Goal: Task Accomplishment & Management: Manage account settings

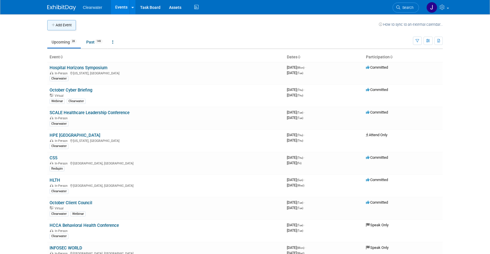
click at [69, 25] on button "Add Event" at bounding box center [61, 25] width 29 height 10
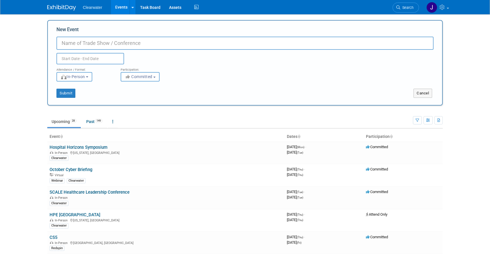
click at [132, 42] on input "New Event" at bounding box center [244, 43] width 377 height 13
paste input "Eastern Defense Summit 2025"
click at [139, 44] on input "Eastern Defense Summit 2025" at bounding box center [244, 43] width 377 height 13
type input "Eastern Defense Summit 2025"
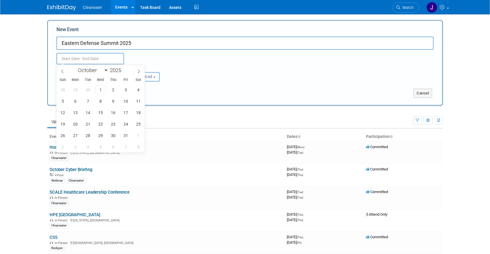
click at [91, 56] on input "text" at bounding box center [90, 58] width 68 height 11
click at [137, 70] on icon at bounding box center [139, 72] width 4 height 4
select select "11"
click at [87, 100] on span "9" at bounding box center [87, 101] width 11 height 11
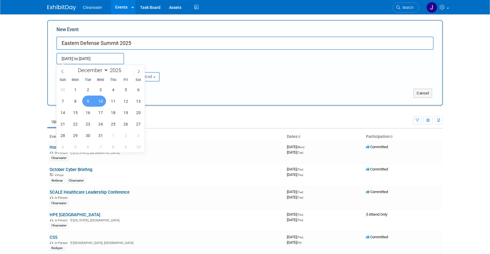
click at [102, 103] on span "10" at bounding box center [100, 101] width 11 height 11
type input "[DATE] to [DATE]"
click at [239, 71] on div "Attendance / Format: <img src="https://www.exhibitday.com/Images/Format-InPerso…" at bounding box center [244, 72] width 385 height 17
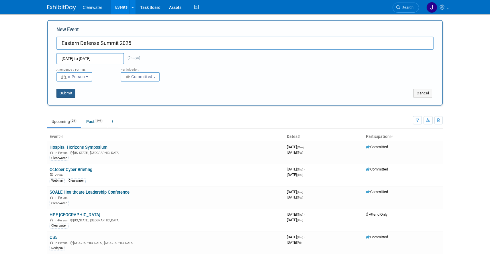
click at [69, 95] on button "Submit" at bounding box center [65, 93] width 19 height 9
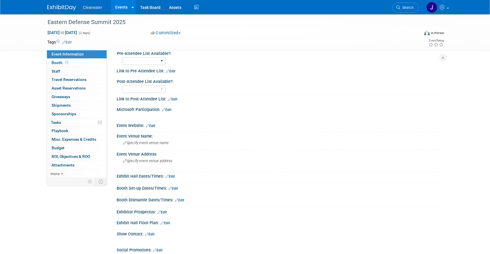
scroll to position [45, 0]
click at [154, 125] on link "Edit" at bounding box center [150, 126] width 9 height 4
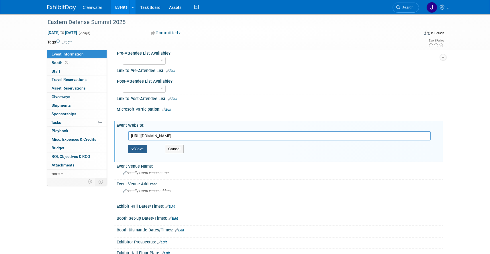
type input "[URL][DOMAIN_NAME]"
click at [140, 148] on button "Save" at bounding box center [137, 149] width 19 height 9
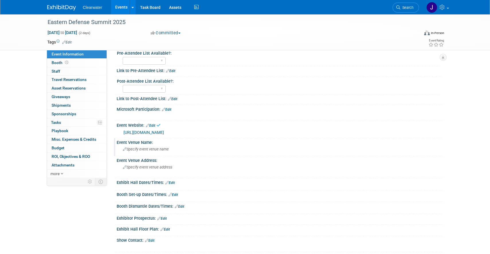
click at [141, 149] on span "Specify event venue name" at bounding box center [146, 149] width 46 height 4
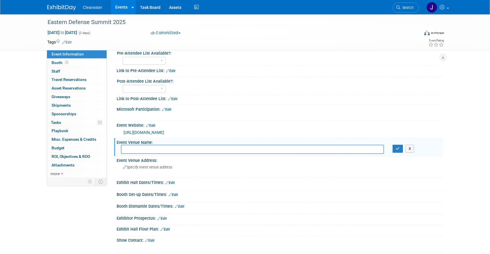
paste input "[GEOGRAPHIC_DATA]"
type input "[GEOGRAPHIC_DATA]"
click at [395, 149] on icon "button" at bounding box center [397, 149] width 4 height 4
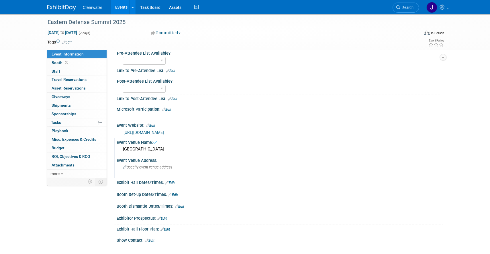
click at [281, 164] on div "Event Venue Address: Specify event venue address" at bounding box center [278, 167] width 328 height 22
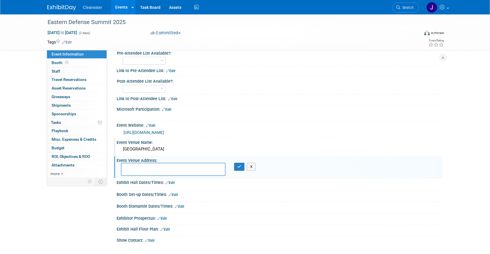
paste textarea "[STREET_ADDRESS]"
type textarea "[STREET_ADDRESS]"
click at [240, 168] on icon "button" at bounding box center [239, 167] width 4 height 4
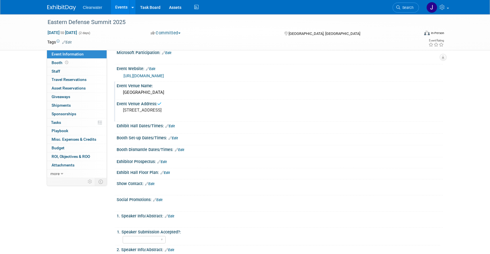
scroll to position [106, 0]
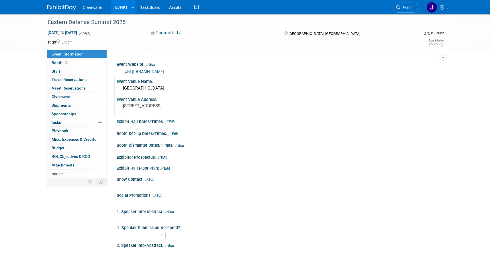
click at [171, 123] on link "Edit" at bounding box center [169, 122] width 9 height 4
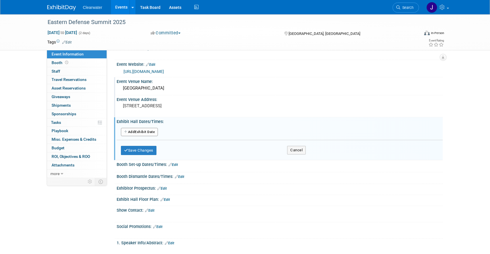
click at [141, 132] on button "Add Another Exhibit Date" at bounding box center [139, 132] width 37 height 9
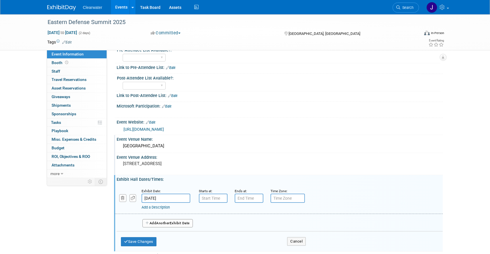
scroll to position [0, 0]
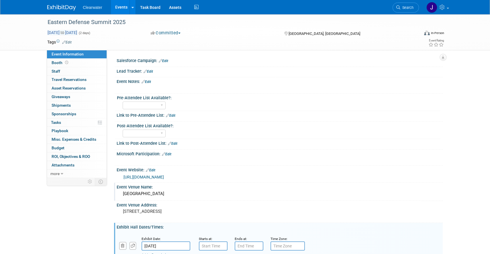
click at [77, 32] on span "[DATE] to [DATE]" at bounding box center [62, 32] width 30 height 5
select select "11"
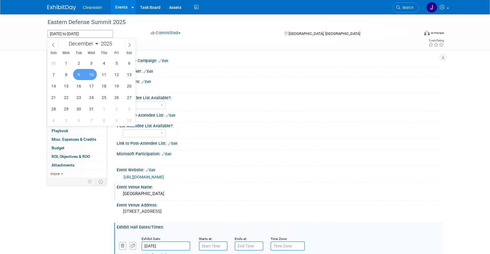
click at [92, 75] on span "10" at bounding box center [91, 74] width 11 height 11
type input "[DATE]"
click at [104, 74] on span "11" at bounding box center [103, 74] width 11 height 11
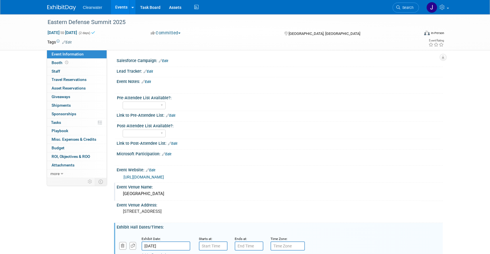
click at [213, 44] on td at bounding box center [224, 42] width 305 height 6
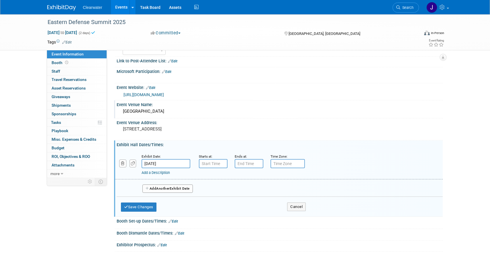
scroll to position [90, 0]
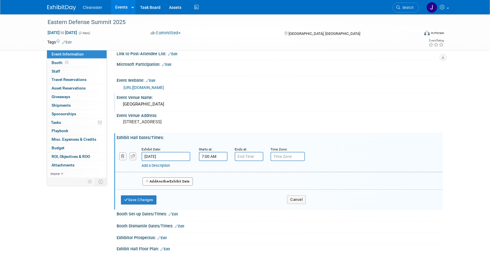
click at [225, 155] on input "7:00 AM" at bounding box center [213, 156] width 29 height 9
click at [214, 165] on link at bounding box center [212, 170] width 11 height 15
type input "8:00 AM"
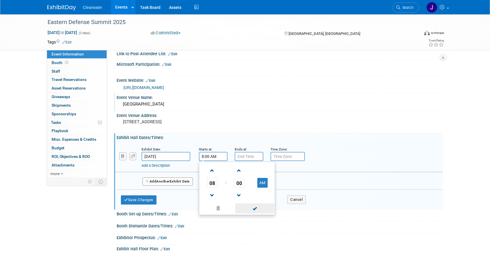
click at [257, 213] on span at bounding box center [254, 209] width 39 height 10
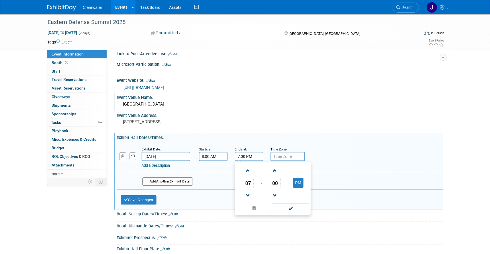
click at [242, 158] on input "7:00 PM" at bounding box center [249, 156] width 29 height 9
click at [249, 191] on span at bounding box center [248, 196] width 10 height 10
type input "5:00 PM"
click at [289, 211] on span at bounding box center [290, 209] width 39 height 10
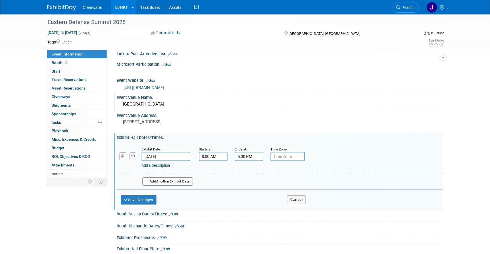
click at [165, 179] on button "Add Another Exhibit Date" at bounding box center [167, 182] width 50 height 9
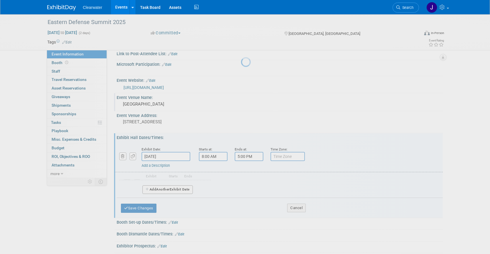
click at [241, 181] on div at bounding box center [245, 127] width 8 height 254
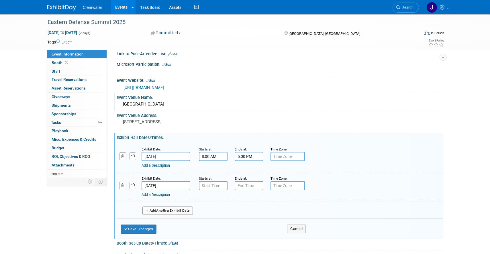
type input "7:00 AM"
click at [215, 184] on input "7:00 AM" at bounding box center [213, 185] width 29 height 9
click at [250, 187] on input "7:00 PM" at bounding box center [249, 185] width 29 height 9
click at [297, 212] on button "PM" at bounding box center [298, 212] width 10 height 10
click at [248, 199] on span at bounding box center [248, 200] width 10 height 10
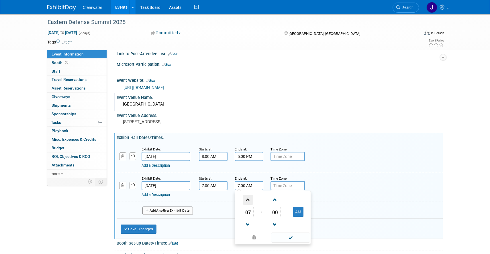
type input "8:00 AM"
click at [287, 235] on span at bounding box center [290, 238] width 39 height 10
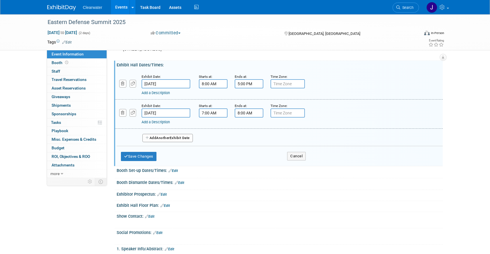
scroll to position [168, 0]
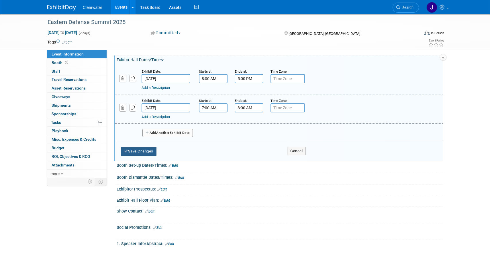
click at [146, 151] on button "Save Changes" at bounding box center [139, 151] width 36 height 9
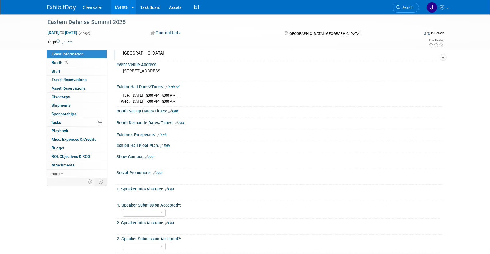
scroll to position [140, 0]
click at [183, 123] on link "Edit" at bounding box center [179, 124] width 9 height 4
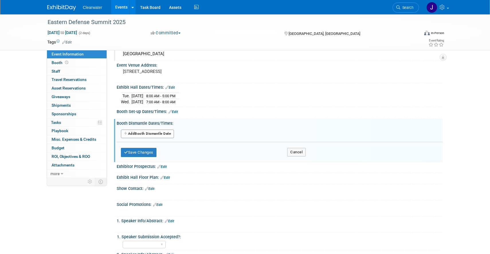
click at [163, 131] on button "Add Another Booth Dismantle Date" at bounding box center [147, 134] width 53 height 9
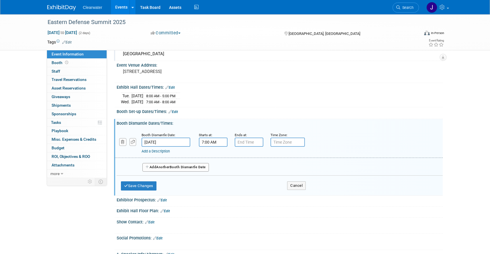
click at [224, 143] on input "7:00 AM" at bounding box center [213, 142] width 29 height 9
click at [213, 180] on span at bounding box center [212, 181] width 10 height 10
click at [263, 164] on button "AM" at bounding box center [262, 169] width 10 height 10
type input "5:00 PM"
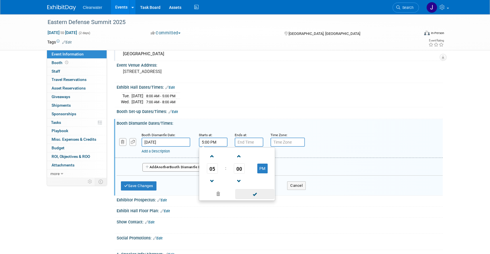
click at [258, 194] on span at bounding box center [254, 194] width 39 height 10
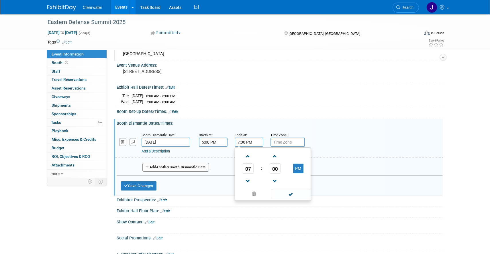
click at [247, 142] on input "7:00 PM" at bounding box center [249, 142] width 29 height 9
click at [248, 181] on span at bounding box center [248, 181] width 10 height 10
click at [246, 157] on span at bounding box center [248, 156] width 10 height 10
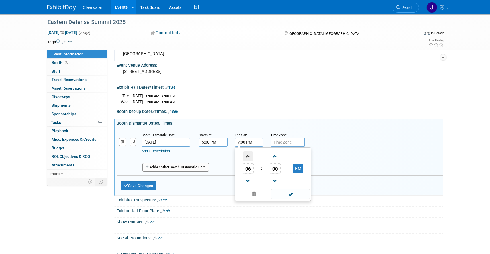
click at [246, 157] on span at bounding box center [248, 156] width 10 height 10
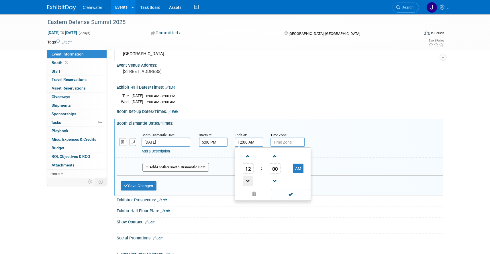
click at [249, 182] on span at bounding box center [248, 181] width 10 height 10
type input "11:00 PM"
click at [289, 196] on span at bounding box center [290, 194] width 39 height 10
click at [174, 168] on button "Add Another Booth Dismantle Date" at bounding box center [175, 167] width 66 height 9
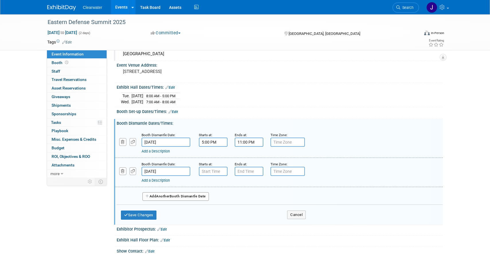
type input "7:00 AM"
click at [220, 169] on input "7:00 AM" at bounding box center [213, 171] width 29 height 9
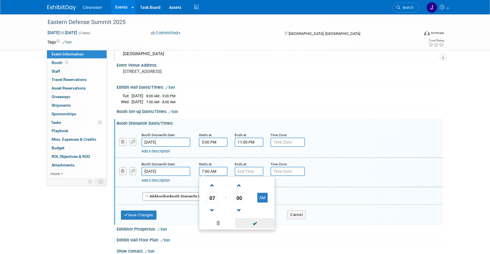
click at [258, 219] on span at bounding box center [254, 223] width 39 height 10
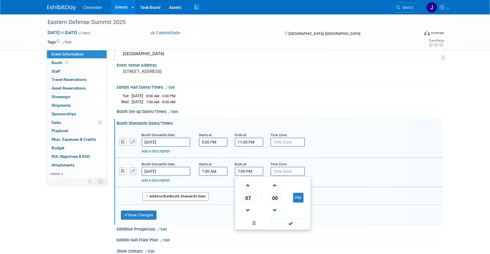
click at [249, 168] on input "7:00 PM" at bounding box center [249, 171] width 29 height 9
click at [246, 178] on link at bounding box center [248, 185] width 11 height 15
type input "9:00 PM"
click at [279, 224] on span at bounding box center [290, 223] width 39 height 10
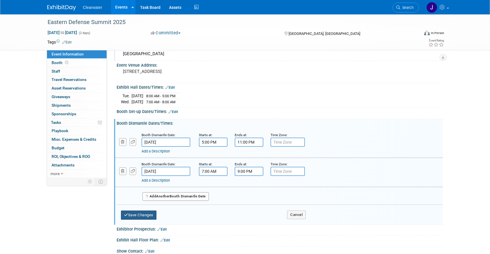
click at [137, 215] on button "Save Changes" at bounding box center [139, 215] width 36 height 9
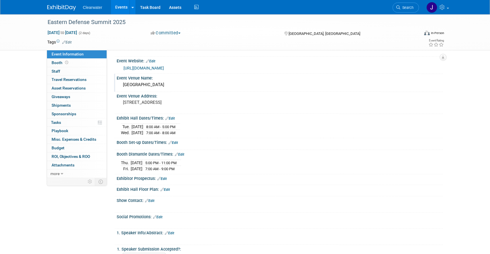
scroll to position [108, 0]
click at [172, 142] on icon at bounding box center [169, 144] width 3 height 4
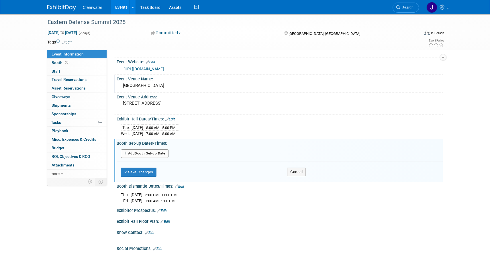
click at [152, 151] on button "Add Another Booth Set-up Date" at bounding box center [145, 153] width 48 height 9
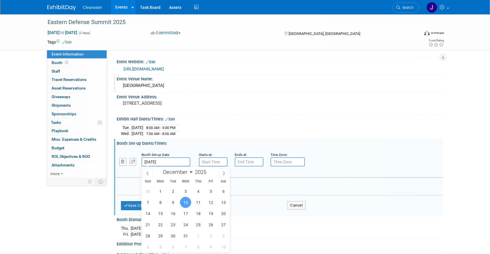
click at [169, 161] on input "[DATE]" at bounding box center [165, 161] width 49 height 9
click at [173, 202] on span "9" at bounding box center [172, 202] width 11 height 11
type input "[DATE]"
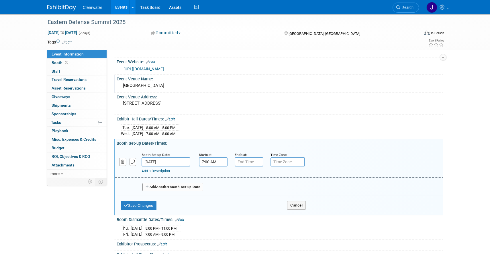
click at [212, 162] on input "7:00 AM" at bounding box center [213, 161] width 29 height 9
click at [212, 176] on span at bounding box center [212, 176] width 10 height 10
type input "8:00 AM"
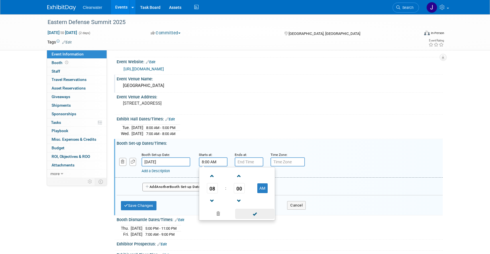
click at [253, 212] on span at bounding box center [254, 214] width 39 height 10
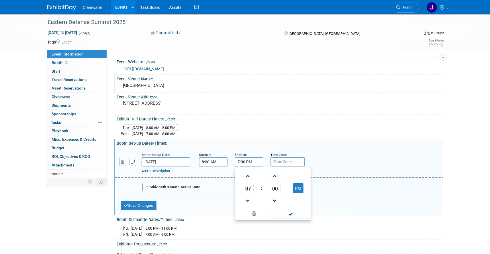
click at [248, 162] on input "7:00 PM" at bounding box center [249, 161] width 29 height 9
click at [251, 199] on span at bounding box center [248, 201] width 10 height 10
type input "5:00 PM"
click at [291, 211] on span at bounding box center [290, 214] width 39 height 10
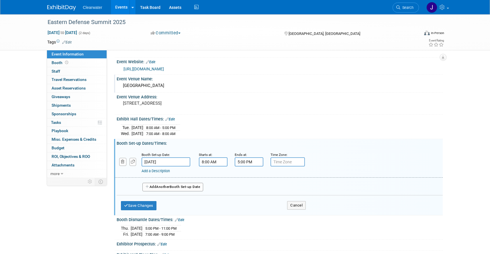
click at [155, 186] on button "Add Another Booth Set-up Date" at bounding box center [172, 187] width 61 height 9
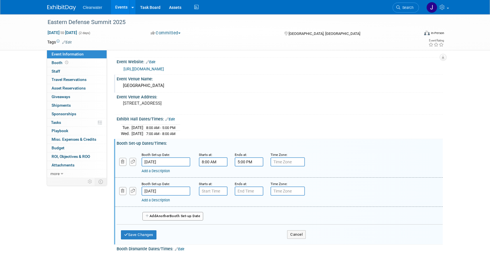
type input "7:00 AM"
click at [213, 190] on input "7:00 AM" at bounding box center [213, 191] width 29 height 9
click at [263, 243] on span at bounding box center [254, 243] width 39 height 10
click at [251, 192] on input "7:00 PM" at bounding box center [249, 191] width 29 height 9
click at [250, 204] on span at bounding box center [248, 205] width 10 height 10
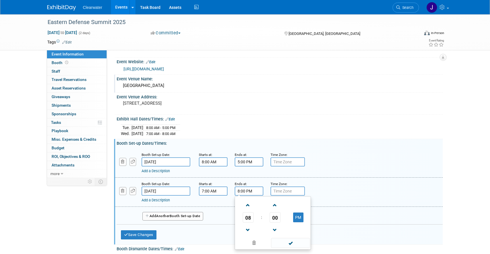
click at [290, 216] on td "PM" at bounding box center [298, 217] width 23 height 10
click at [296, 214] on button "PM" at bounding box center [298, 218] width 10 height 10
type input "8:00 AM"
click at [294, 241] on span at bounding box center [290, 243] width 39 height 10
click at [163, 162] on input "[DATE]" at bounding box center [165, 161] width 49 height 9
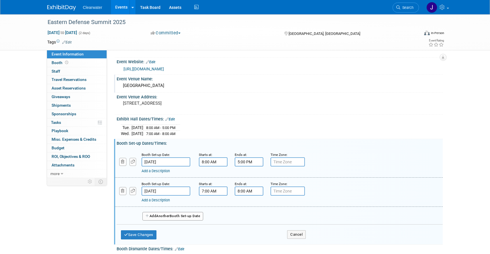
click at [326, 144] on div "Booth Set-up Dates/Times: Edit" at bounding box center [280, 142] width 326 height 7
click at [151, 236] on button "Save Changes" at bounding box center [139, 235] width 36 height 9
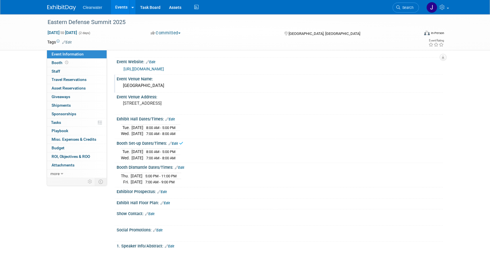
click at [167, 117] on icon at bounding box center [166, 119] width 3 height 4
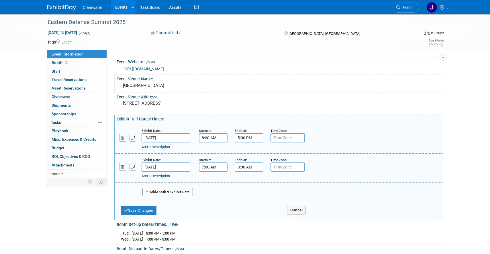
click at [161, 135] on input "[DATE]" at bounding box center [165, 137] width 49 height 9
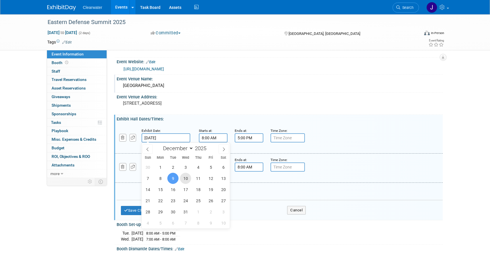
click at [186, 177] on span "10" at bounding box center [185, 178] width 11 height 11
type input "[DATE]"
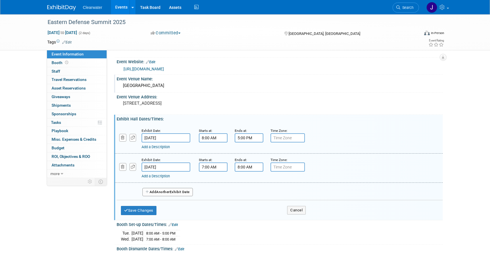
click at [208, 136] on input "8:00 AM" at bounding box center [213, 137] width 29 height 9
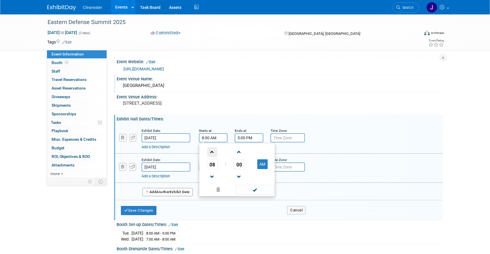
click at [212, 149] on span at bounding box center [212, 152] width 10 height 10
type input "10:00 AM"
click at [248, 189] on span at bounding box center [254, 190] width 39 height 10
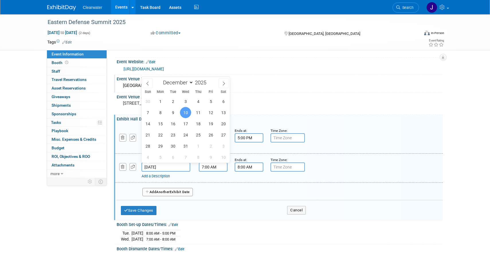
click at [151, 166] on input "[DATE]" at bounding box center [165, 167] width 49 height 9
click at [198, 112] on span "11" at bounding box center [197, 112] width 11 height 11
type input "[DATE]"
click at [221, 170] on input "7:00 AM" at bounding box center [213, 167] width 29 height 9
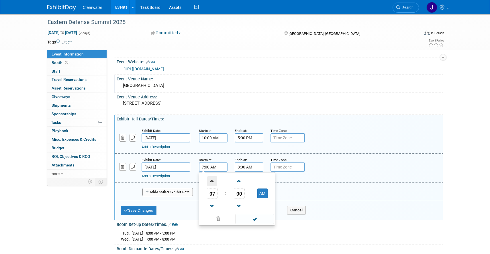
click at [215, 180] on span at bounding box center [212, 181] width 10 height 10
type input "10:00 AM"
click at [257, 220] on span at bounding box center [254, 219] width 39 height 10
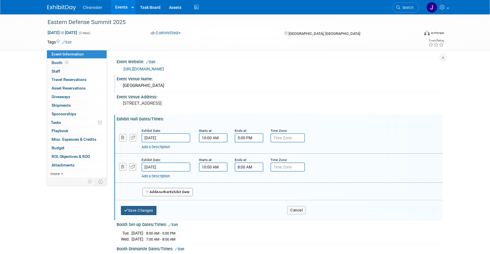
click at [154, 210] on button "Save Changes" at bounding box center [139, 210] width 36 height 9
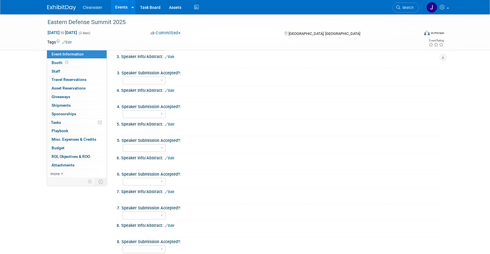
scroll to position [391, 0]
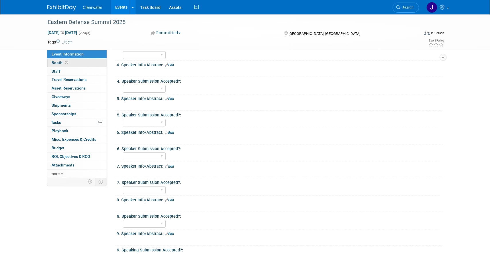
click at [66, 62] on icon at bounding box center [66, 62] width 3 height 3
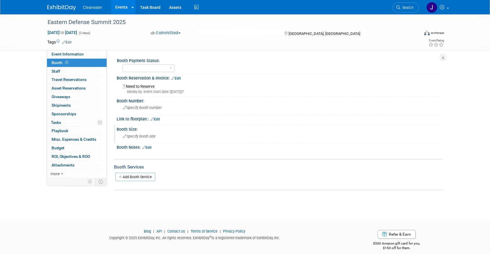
click at [137, 135] on span "Specify booth size" at bounding box center [139, 136] width 33 height 4
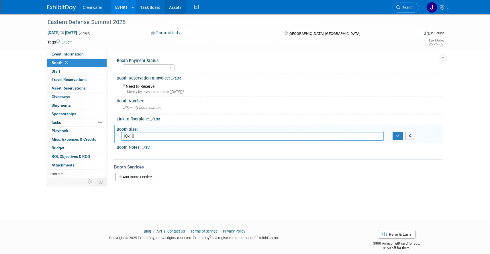
type input "10x10"
click at [151, 146] on link "Edit" at bounding box center [146, 148] width 9 height 4
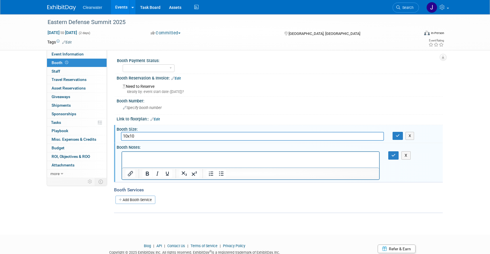
click at [335, 160] on html at bounding box center [250, 156] width 257 height 8
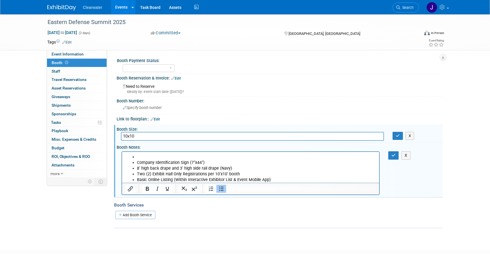
click at [141, 158] on li "Rich Text Area. Press ALT-0 for help." at bounding box center [256, 157] width 239 height 6
click at [398, 137] on icon "button" at bounding box center [397, 136] width 4 height 4
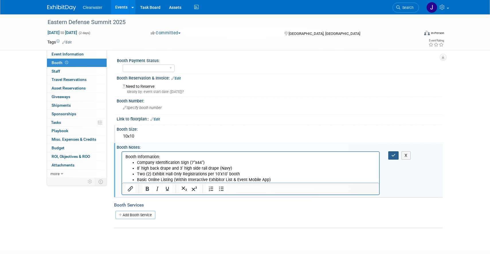
click at [394, 155] on icon "button" at bounding box center [393, 155] width 4 height 4
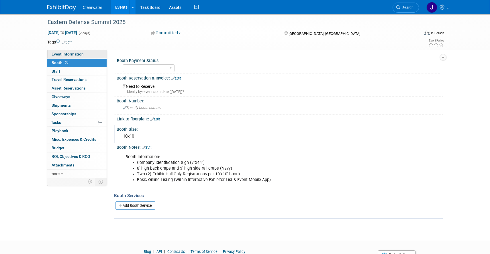
click at [73, 53] on span "Event Information" at bounding box center [68, 54] width 32 height 5
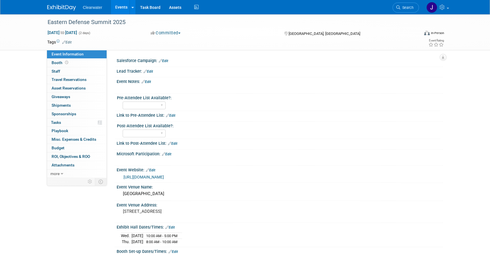
click at [147, 81] on link "Edit" at bounding box center [145, 82] width 9 height 4
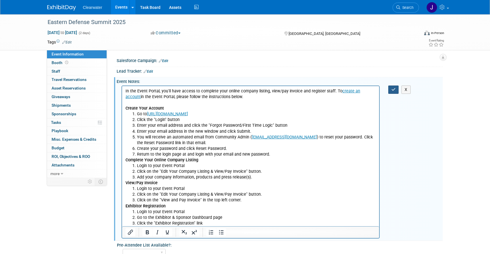
click at [391, 89] on icon "button" at bounding box center [393, 90] width 4 height 4
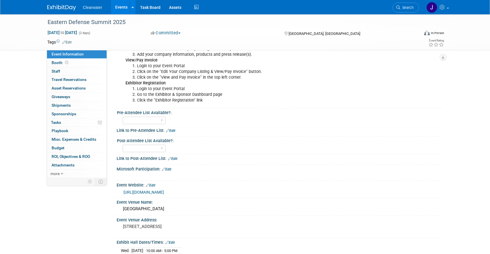
scroll to position [123, 0]
click at [59, 125] on link "0% Tasks 0%" at bounding box center [77, 123] width 60 height 8
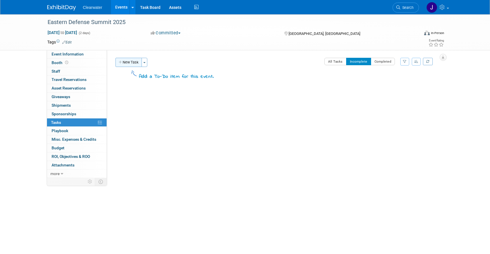
click at [129, 63] on button "New Task" at bounding box center [128, 62] width 26 height 9
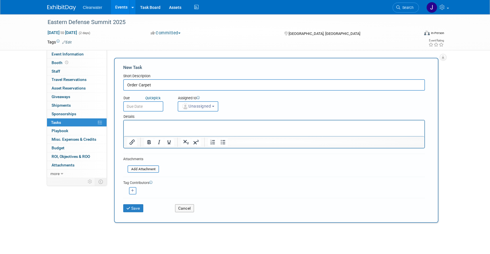
type input "Order Carpet"
click at [137, 123] on p "Rich Text Area. Press ALT-0 for help." at bounding box center [274, 126] width 294 height 6
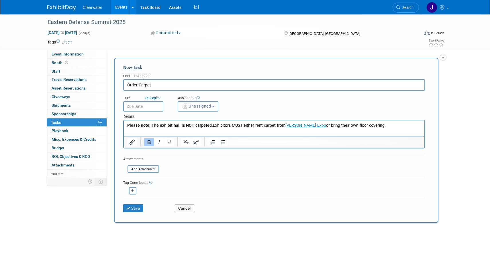
click at [200, 108] on span "Unassigned" at bounding box center [196, 106] width 29 height 5
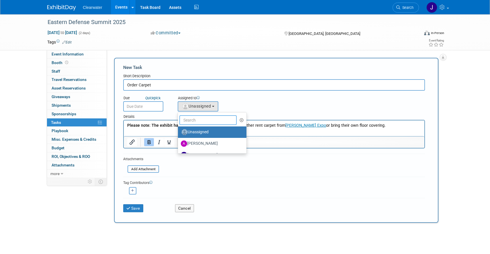
click at [198, 120] on input "text" at bounding box center [207, 120] width 57 height 10
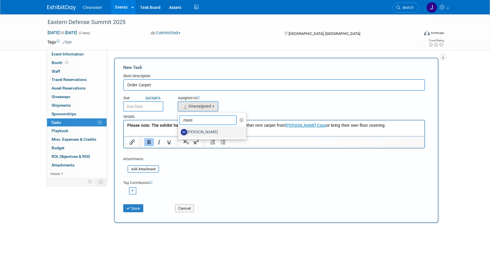
type input "[PERSON_NAME]"
click at [198, 132] on label "[PERSON_NAME]" at bounding box center [211, 132] width 60 height 9
click at [179, 132] on input "[PERSON_NAME]" at bounding box center [177, 132] width 4 height 4
select select "64254334-9387-4d6a-96b6-2827250710f2"
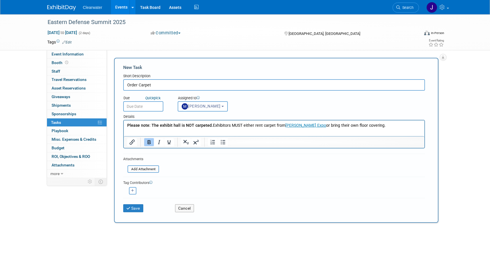
click at [148, 107] on input "text" at bounding box center [143, 106] width 40 height 10
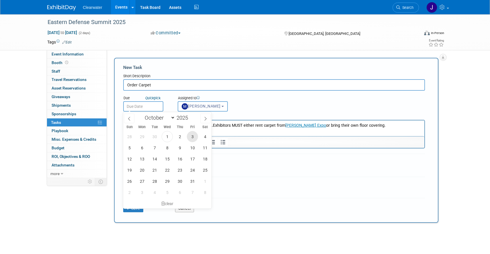
click at [191, 137] on span "3" at bounding box center [192, 136] width 11 height 11
type input "[DATE]"
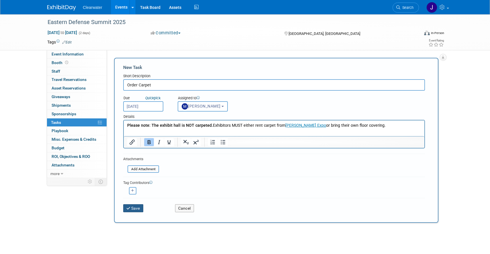
click at [131, 206] on button "Save" at bounding box center [133, 208] width 20 height 8
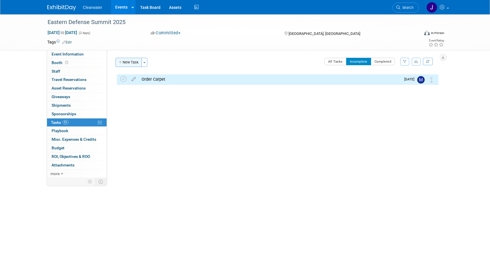
click at [131, 63] on button "New Task" at bounding box center [128, 62] width 26 height 9
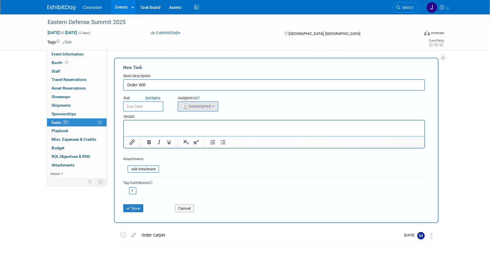
type input "Order Wifi"
click at [188, 104] on button "Unassigned" at bounding box center [198, 106] width 41 height 10
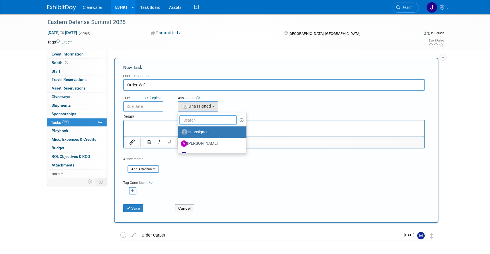
click at [197, 119] on input "text" at bounding box center [207, 120] width 57 height 10
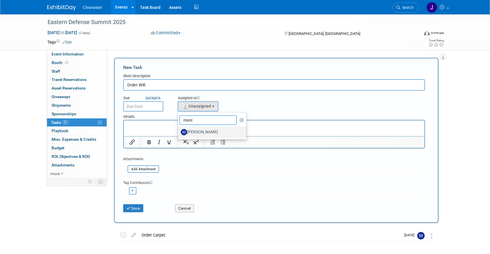
type input "moni"
click at [198, 134] on label "[PERSON_NAME]" at bounding box center [211, 132] width 60 height 9
click at [179, 133] on input "[PERSON_NAME]" at bounding box center [177, 132] width 4 height 4
select select "64254334-9387-4d6a-96b6-2827250710f2"
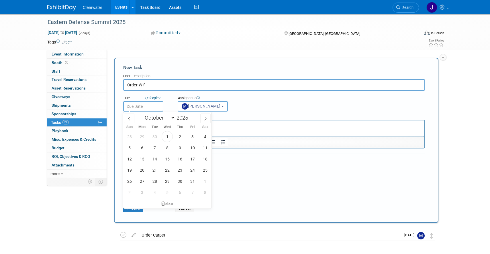
click at [140, 108] on input "text" at bounding box center [143, 106] width 40 height 10
click at [191, 135] on span "3" at bounding box center [192, 136] width 11 height 11
type input "[DATE]"
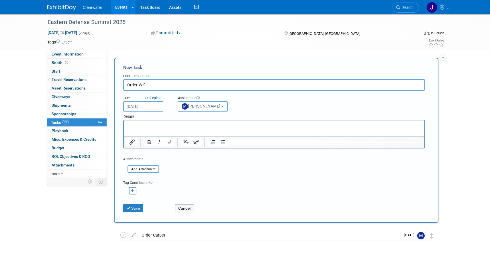
click at [152, 129] on html at bounding box center [274, 125] width 300 height 8
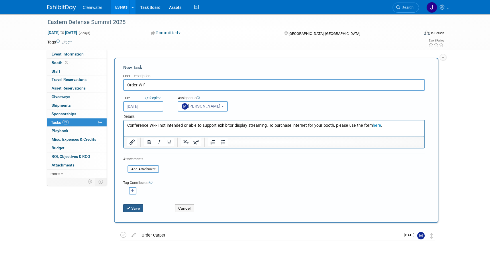
click at [131, 210] on button "Save" at bounding box center [133, 208] width 20 height 8
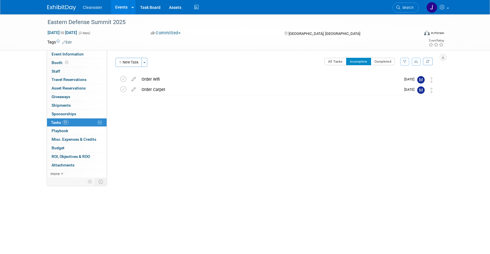
click at [72, 44] on link "Edit" at bounding box center [66, 42] width 9 height 4
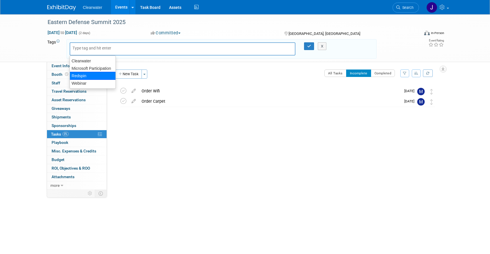
click at [80, 75] on div "Redspin" at bounding box center [93, 76] width 46 height 8
type input "Redspin"
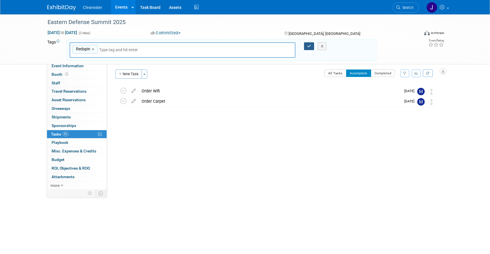
click at [309, 46] on icon "button" at bounding box center [309, 46] width 4 height 4
